Goal: Task Accomplishment & Management: Use online tool/utility

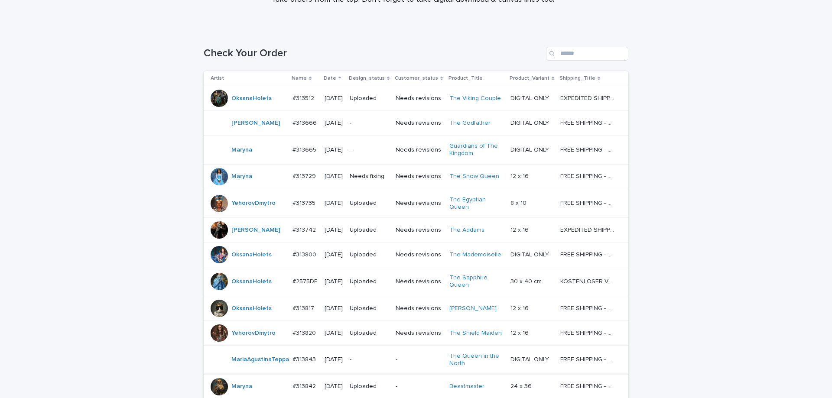
scroll to position [75, 0]
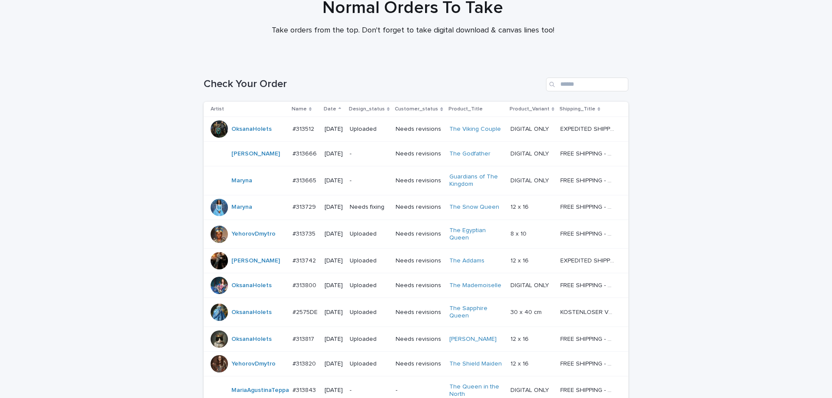
click at [389, 158] on p "-" at bounding box center [369, 153] width 39 height 7
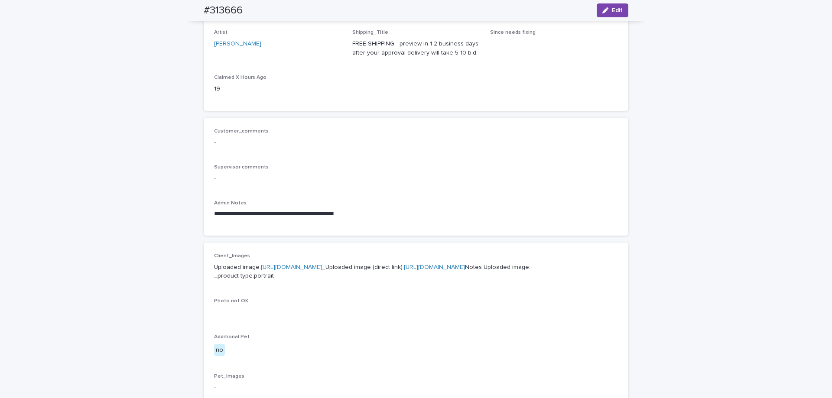
scroll to position [87, 0]
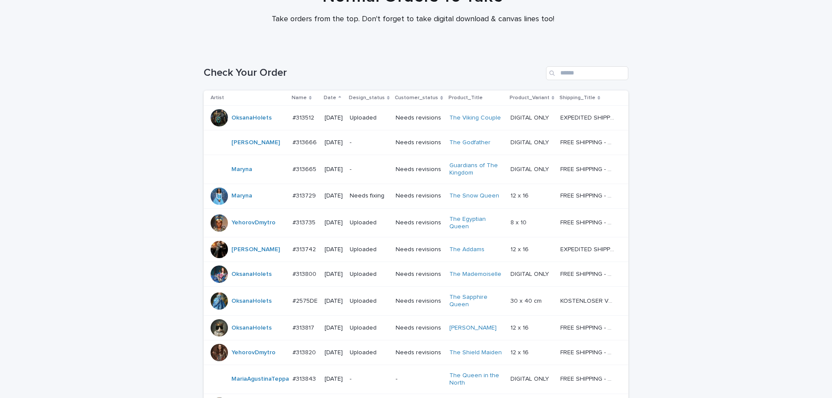
scroll to position [28, 0]
